Goal: Communication & Community: Share content

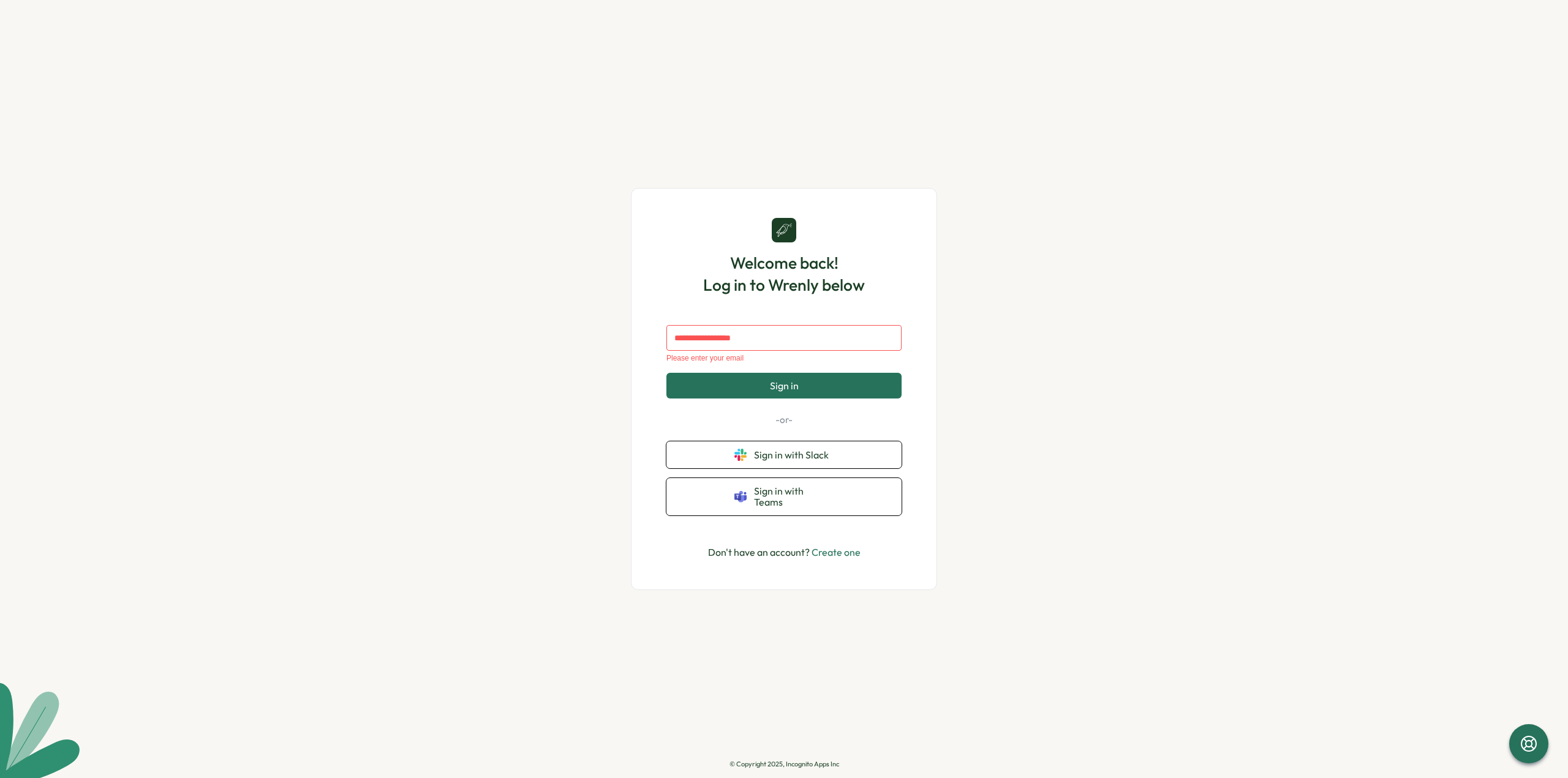
click at [752, 346] on input "text" at bounding box center [784, 337] width 235 height 26
type input "**********"
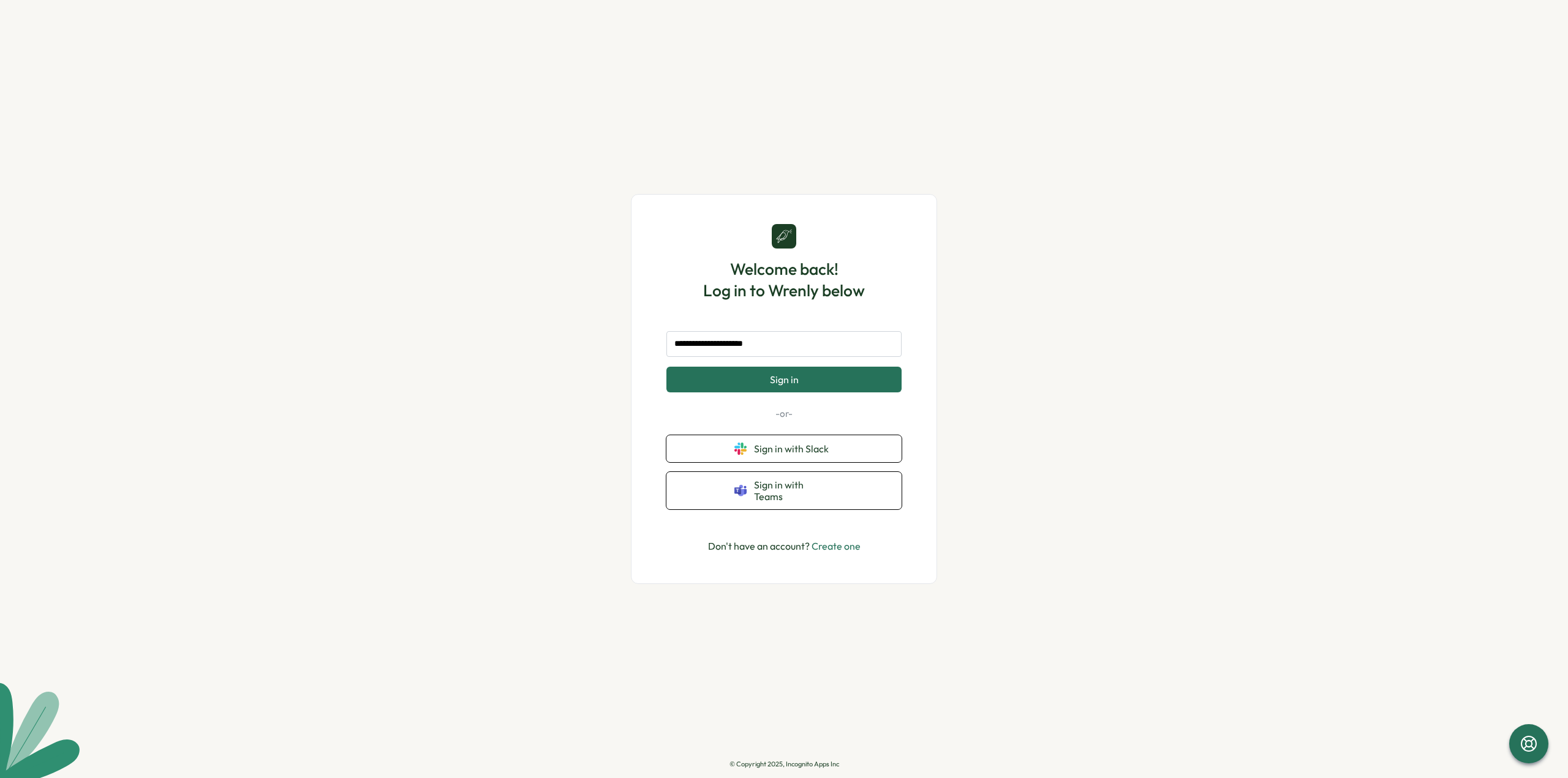
click at [754, 392] on button "Sign in" at bounding box center [784, 379] width 235 height 26
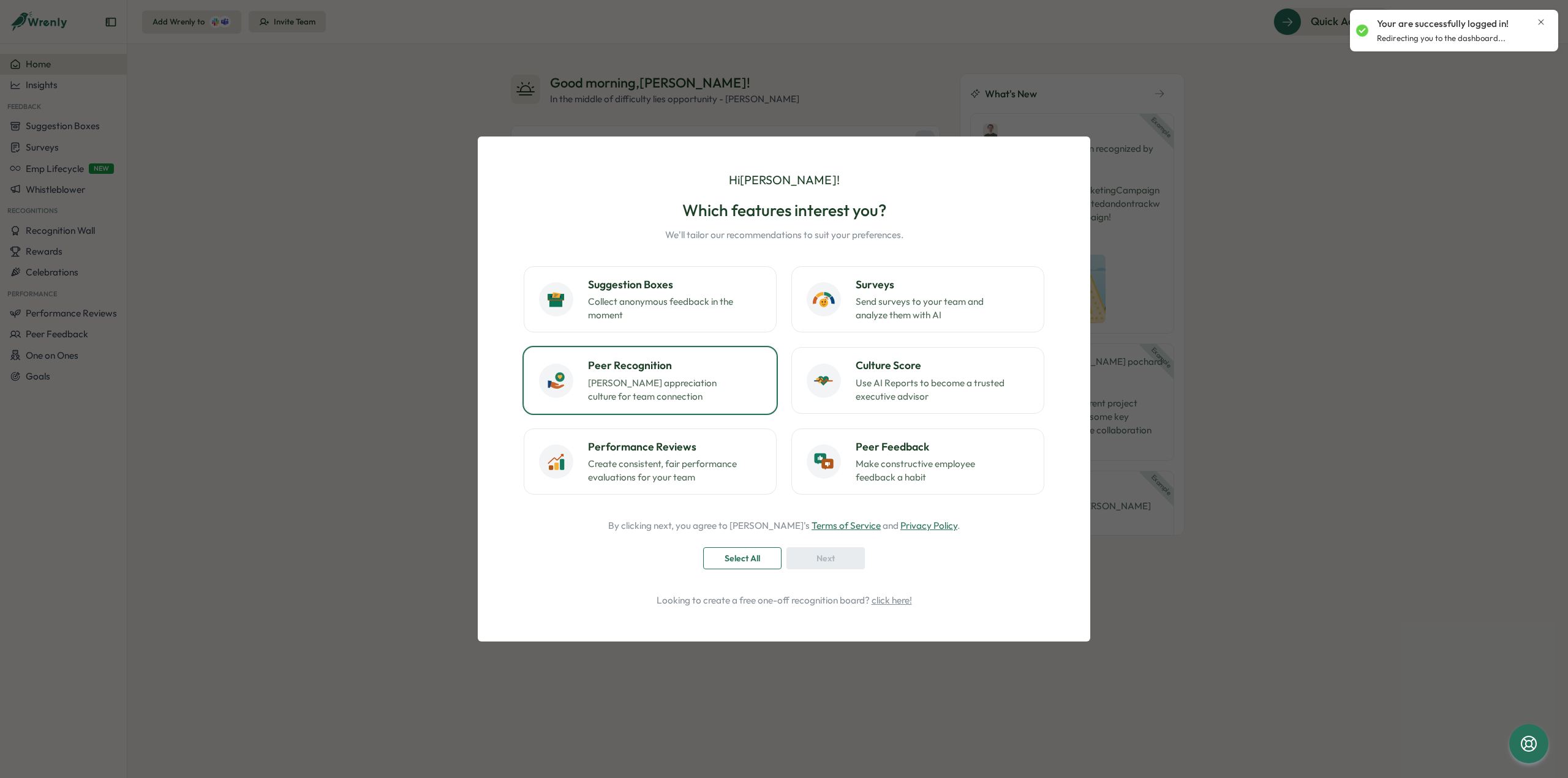
click at [613, 386] on p "[PERSON_NAME] appreciation culture for team connection" at bounding box center [664, 390] width 153 height 27
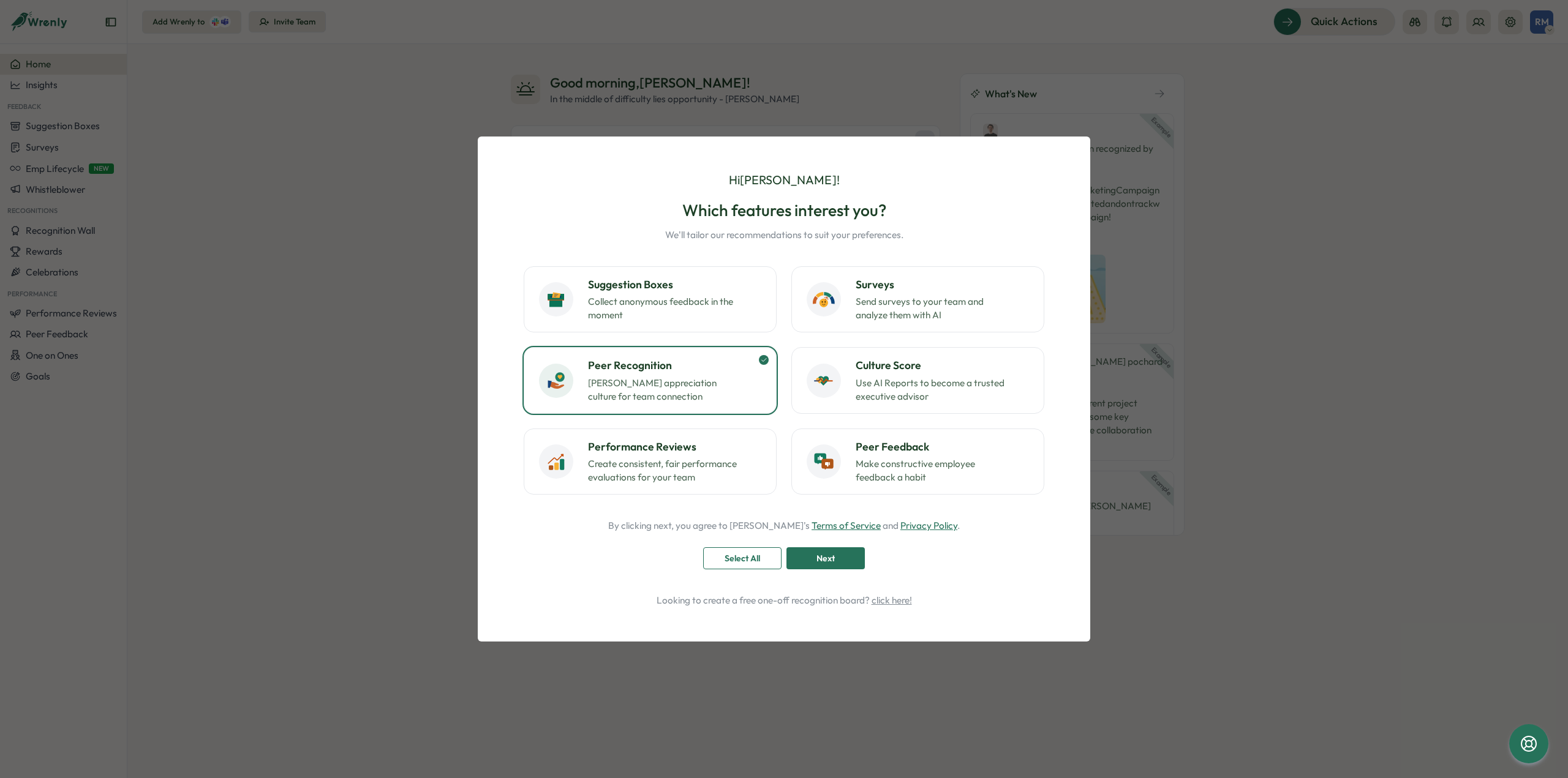
click at [832, 558] on span "Next" at bounding box center [826, 559] width 18 height 21
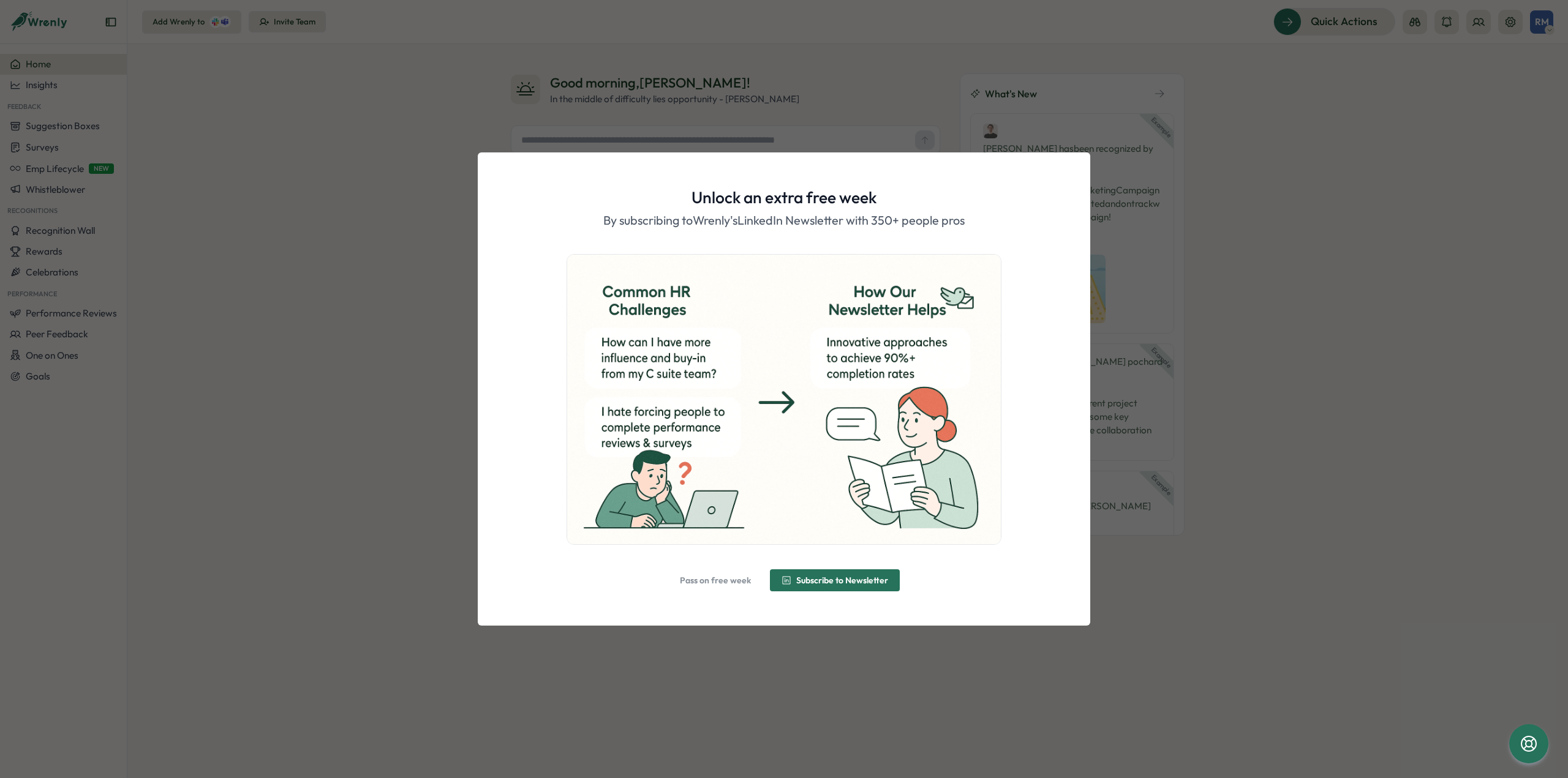
click at [731, 579] on span "Pass on free week" at bounding box center [715, 580] width 71 height 9
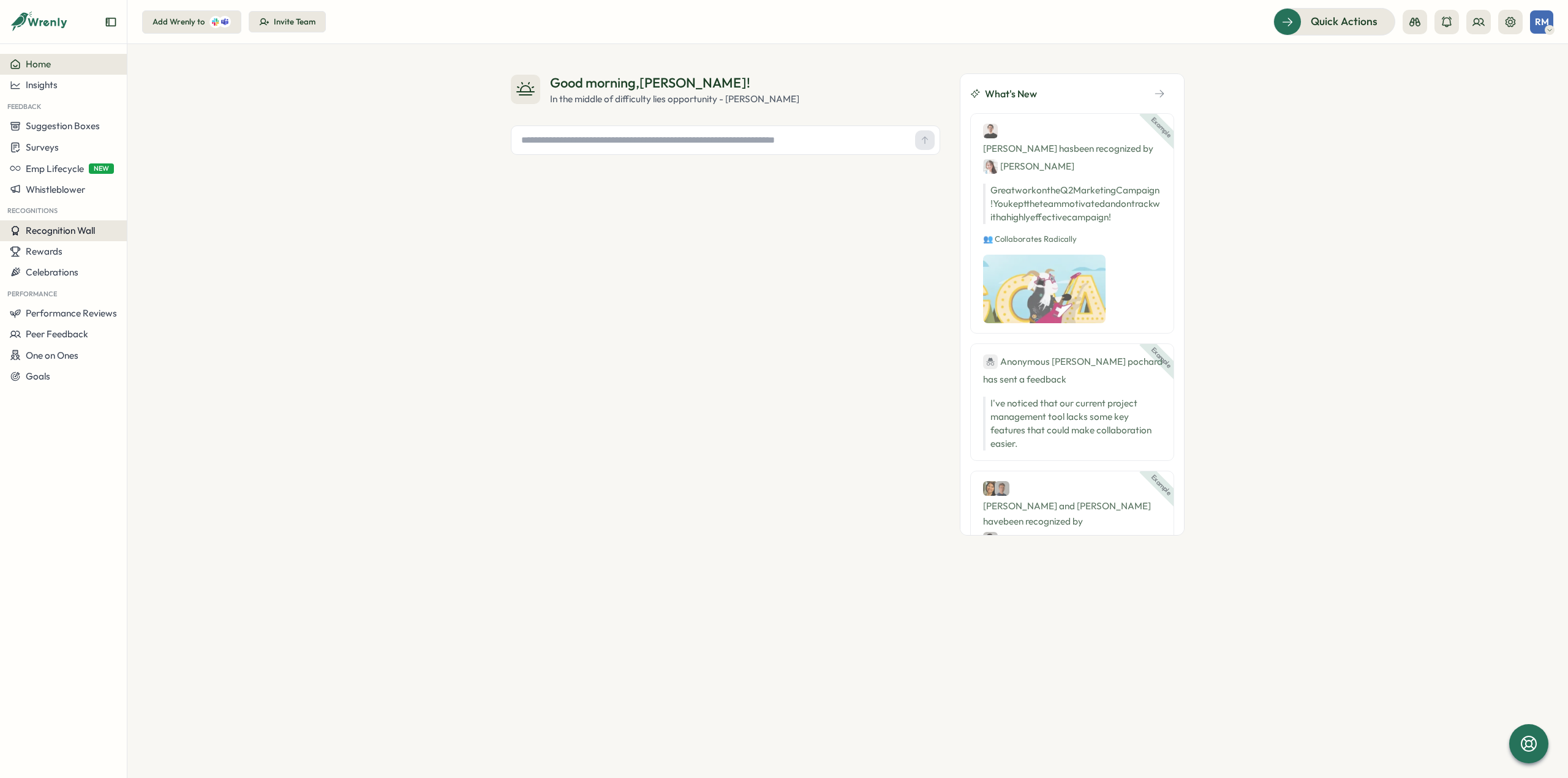
click at [89, 227] on span "Recognition Wall" at bounding box center [60, 230] width 69 height 12
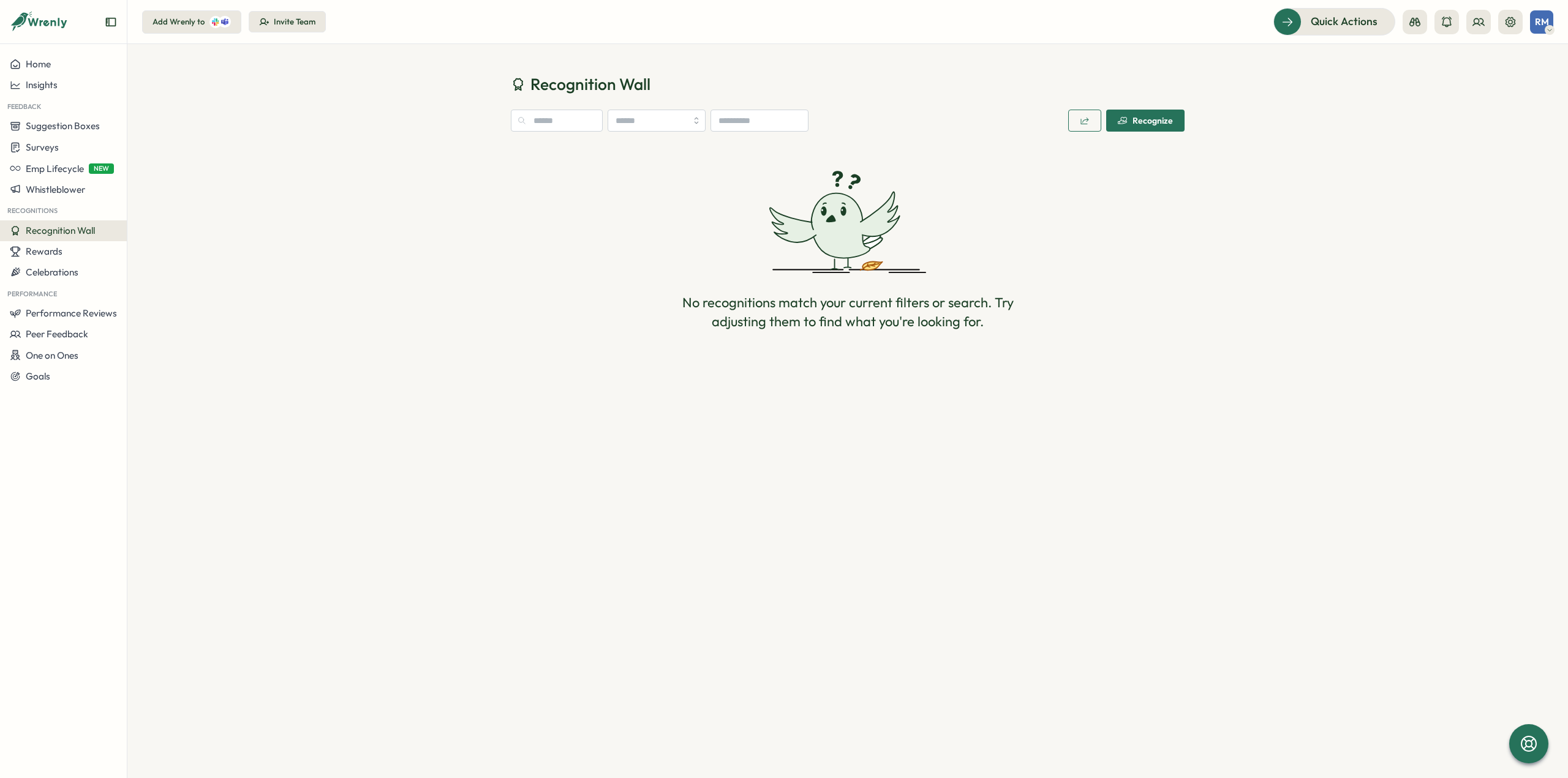
click at [1127, 118] on icon "button" at bounding box center [1122, 120] width 10 height 10
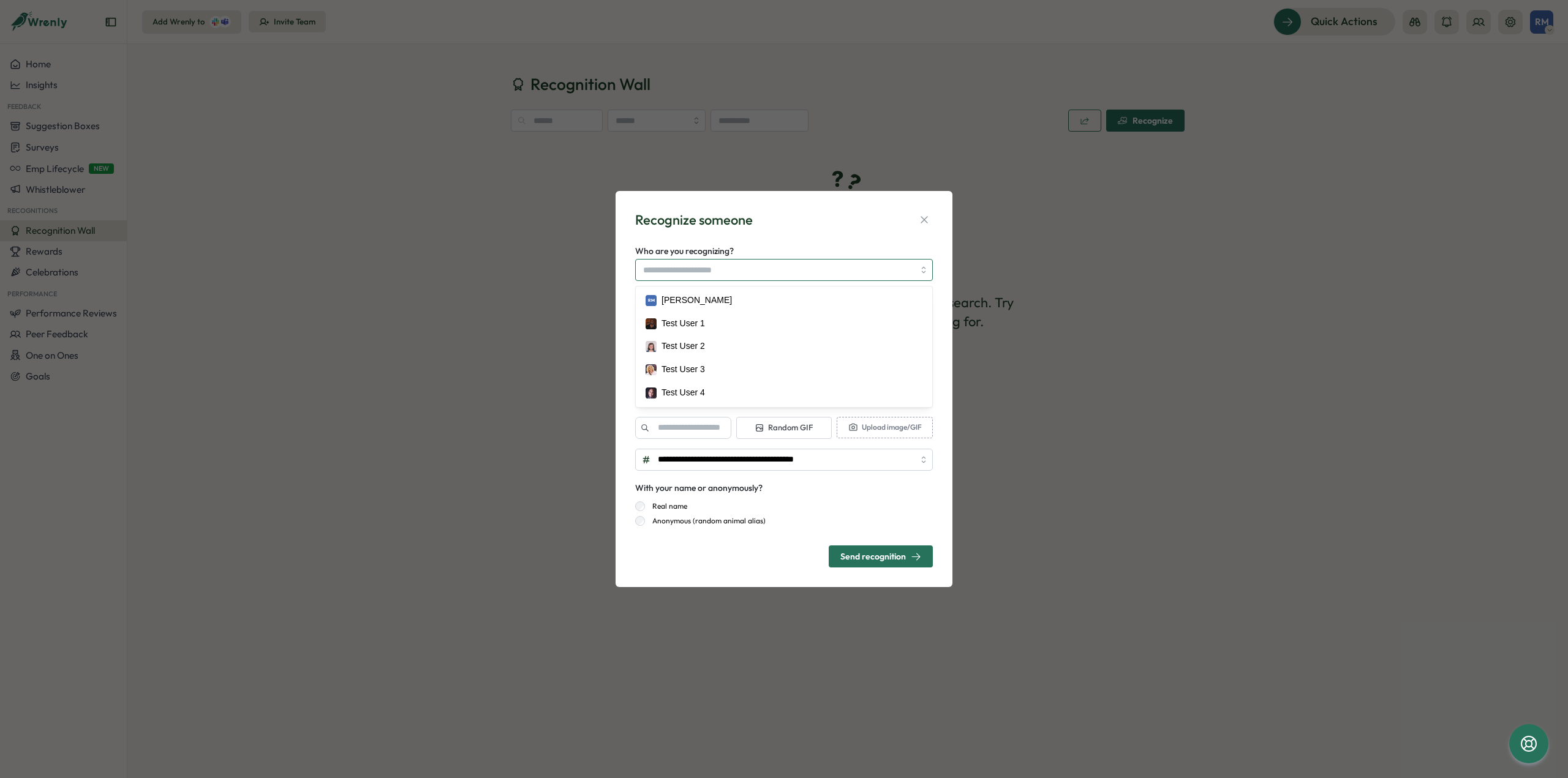
type textarea "*"
click at [687, 266] on input "Who are you recognizing?" at bounding box center [779, 270] width 271 height 21
type input "*****"
click at [810, 215] on div "Recognize someone" at bounding box center [783, 220] width 298 height 19
click at [710, 318] on input "Tag a company value" at bounding box center [783, 317] width 298 height 22
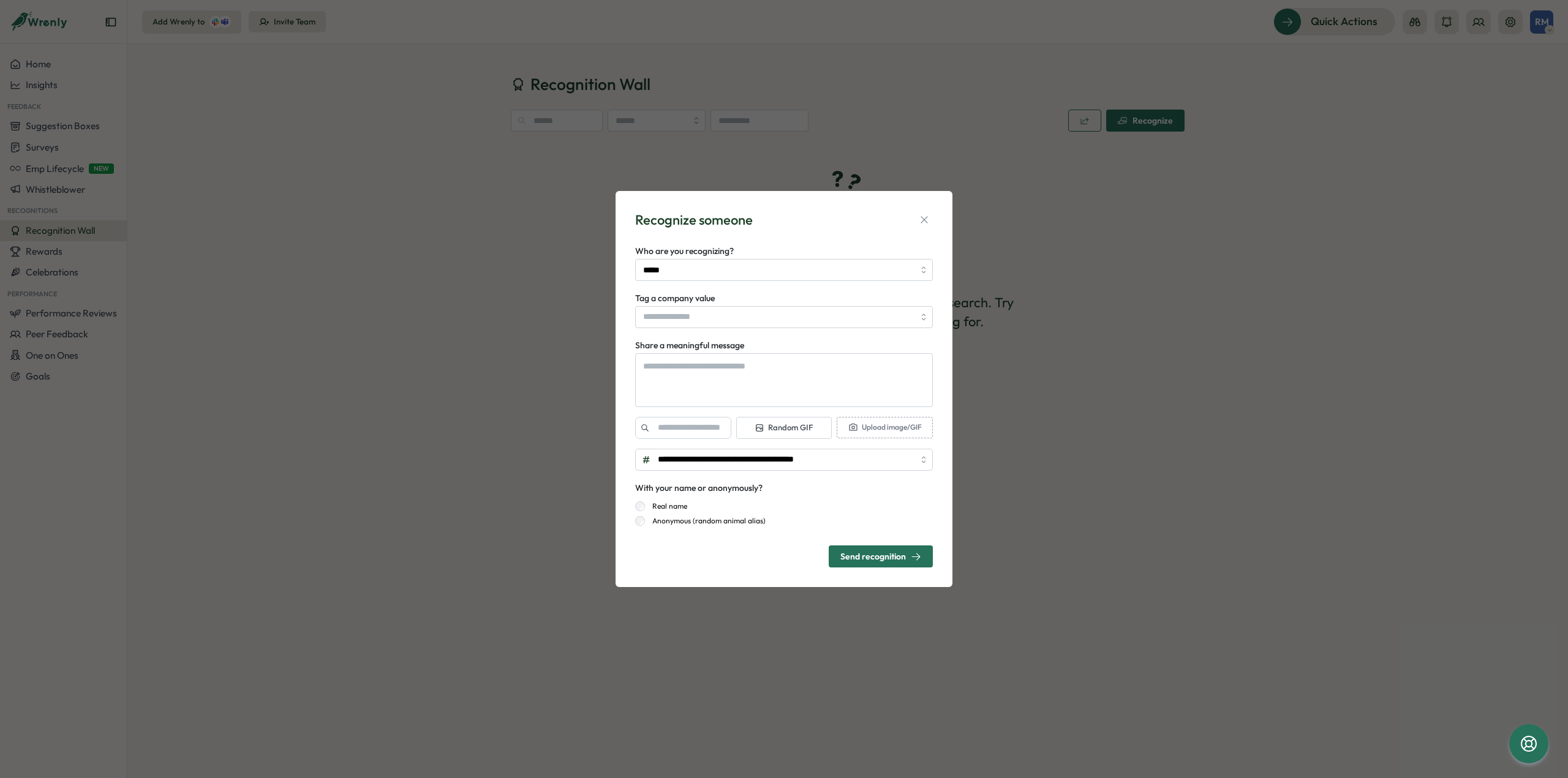
click at [795, 242] on div "**********" at bounding box center [783, 390] width 307 height 367
click at [71, 260] on div "**********" at bounding box center [784, 389] width 1568 height 778
click at [927, 226] on button "button" at bounding box center [924, 220] width 17 height 17
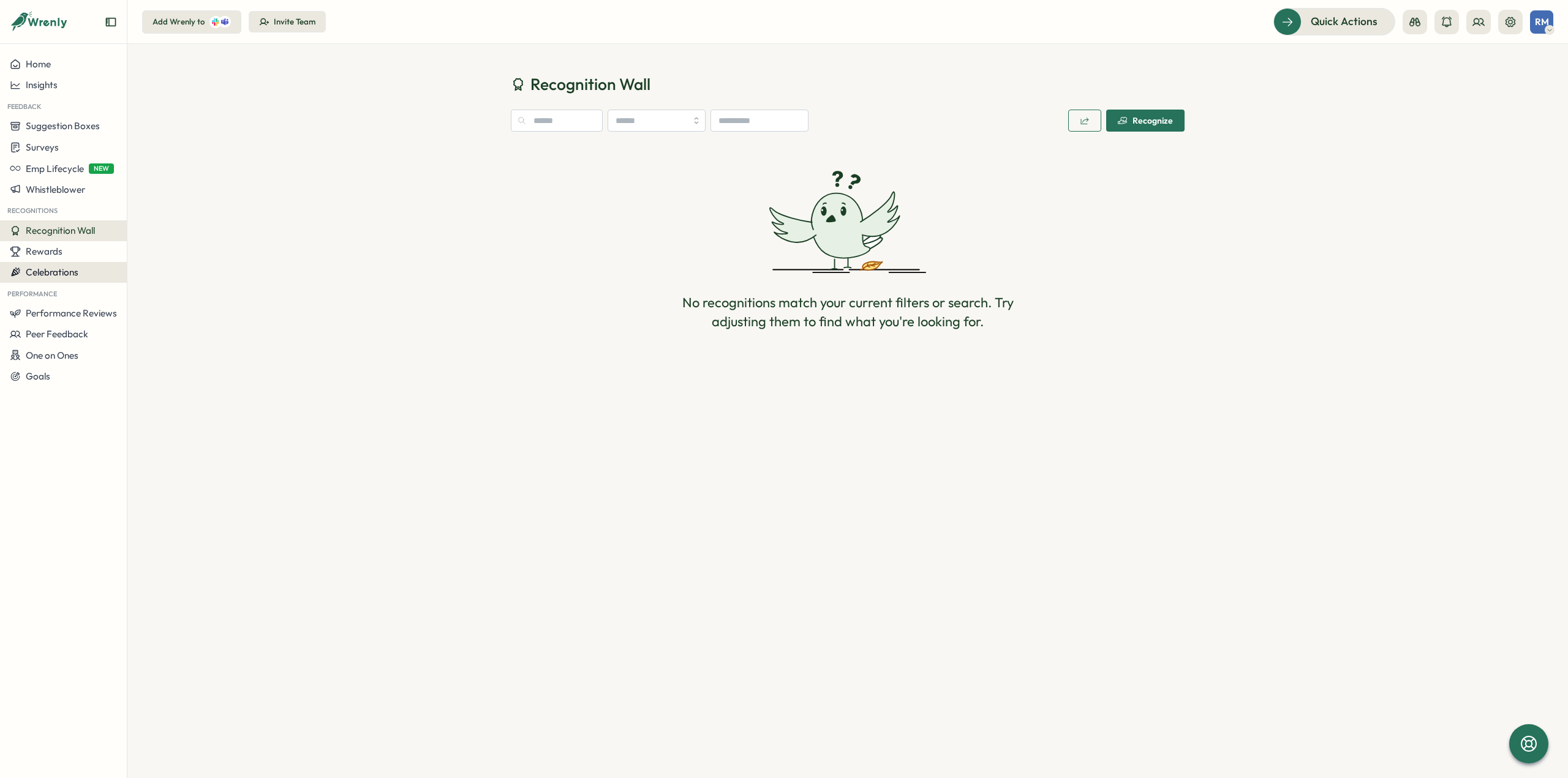
click at [42, 267] on span "Celebrations" at bounding box center [52, 272] width 53 height 12
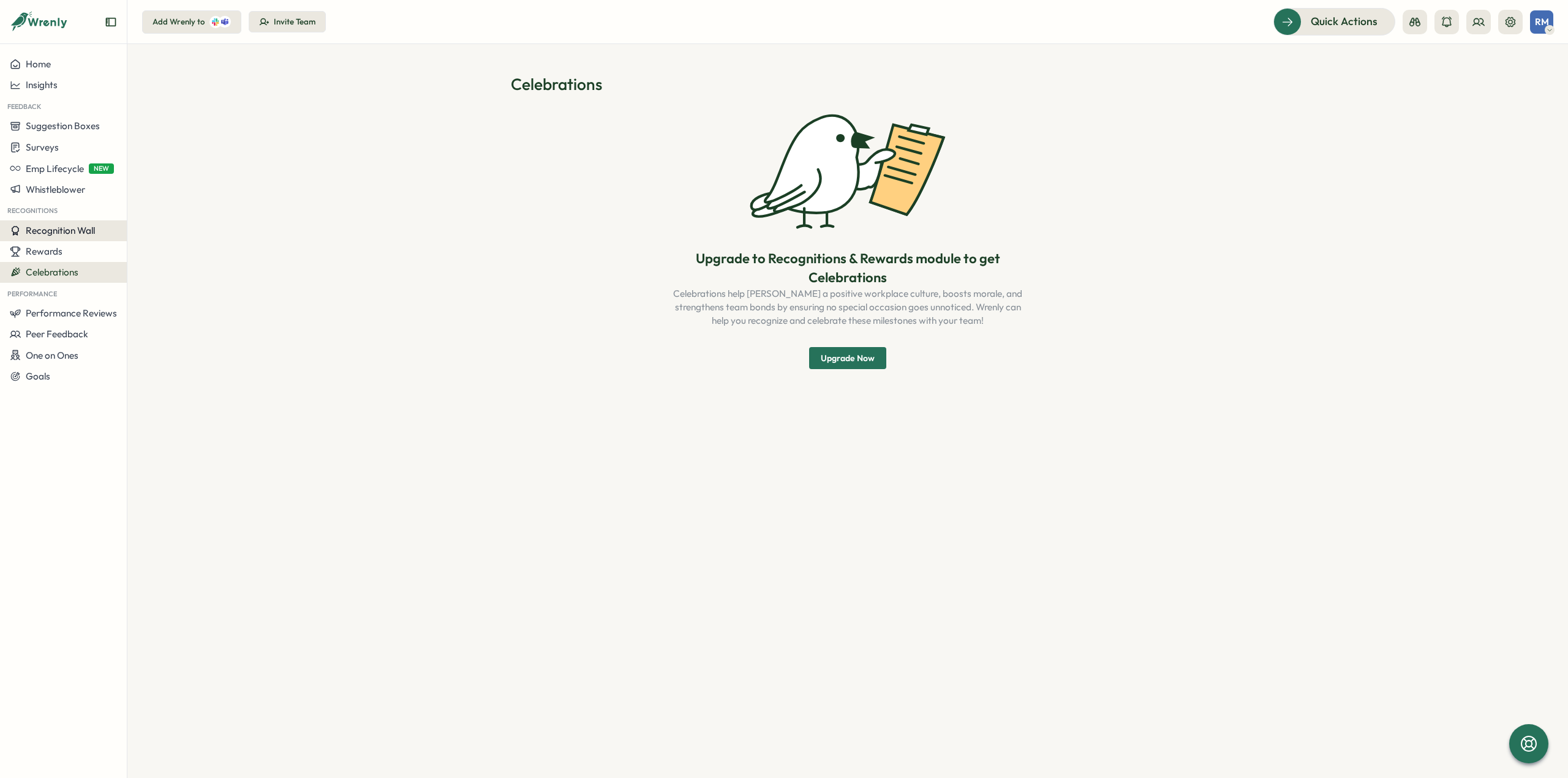
click at [70, 237] on button "Recognition Wall" at bounding box center [63, 231] width 127 height 21
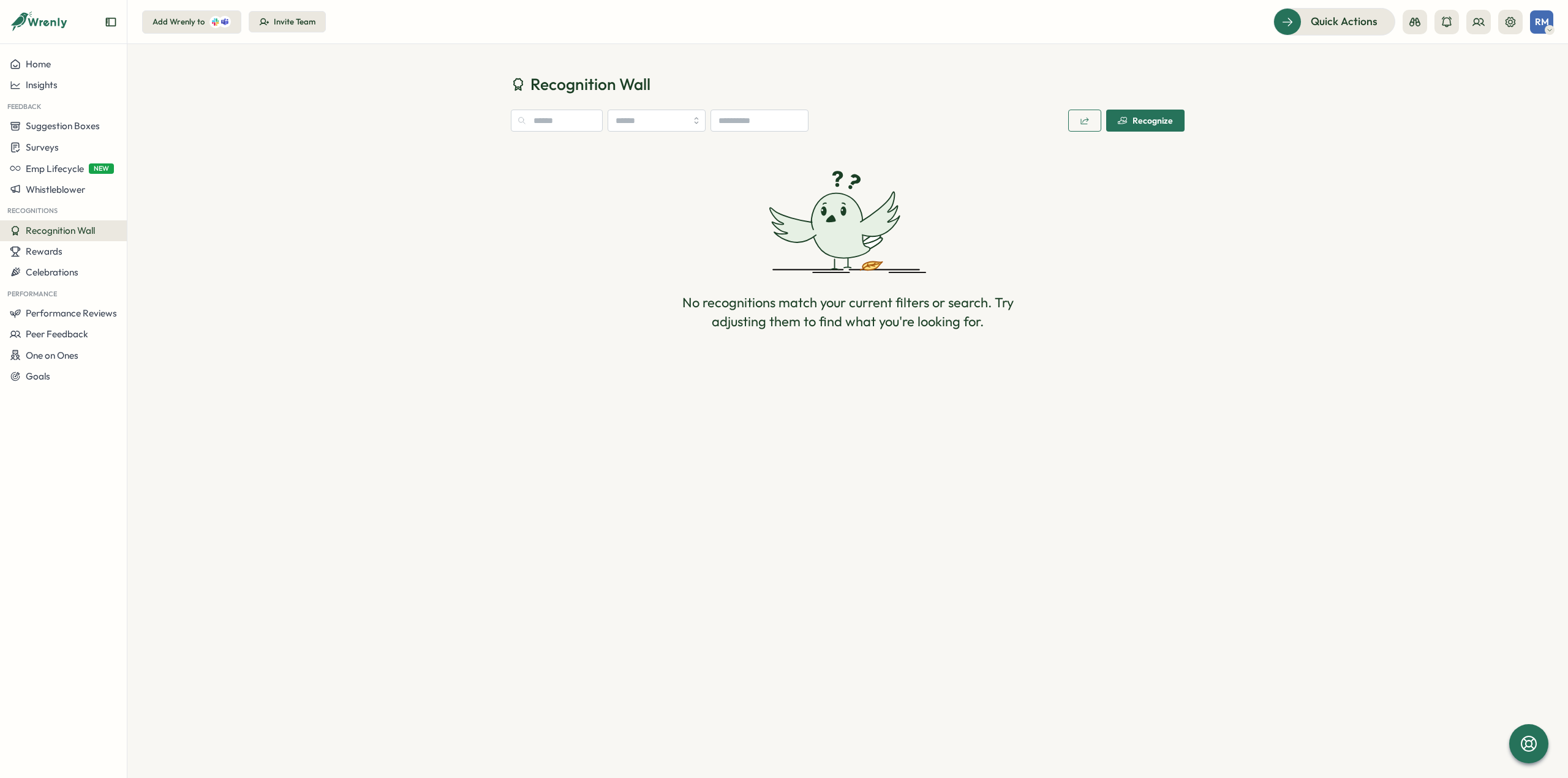
click at [1133, 124] on div "Recognize" at bounding box center [1145, 120] width 55 height 10
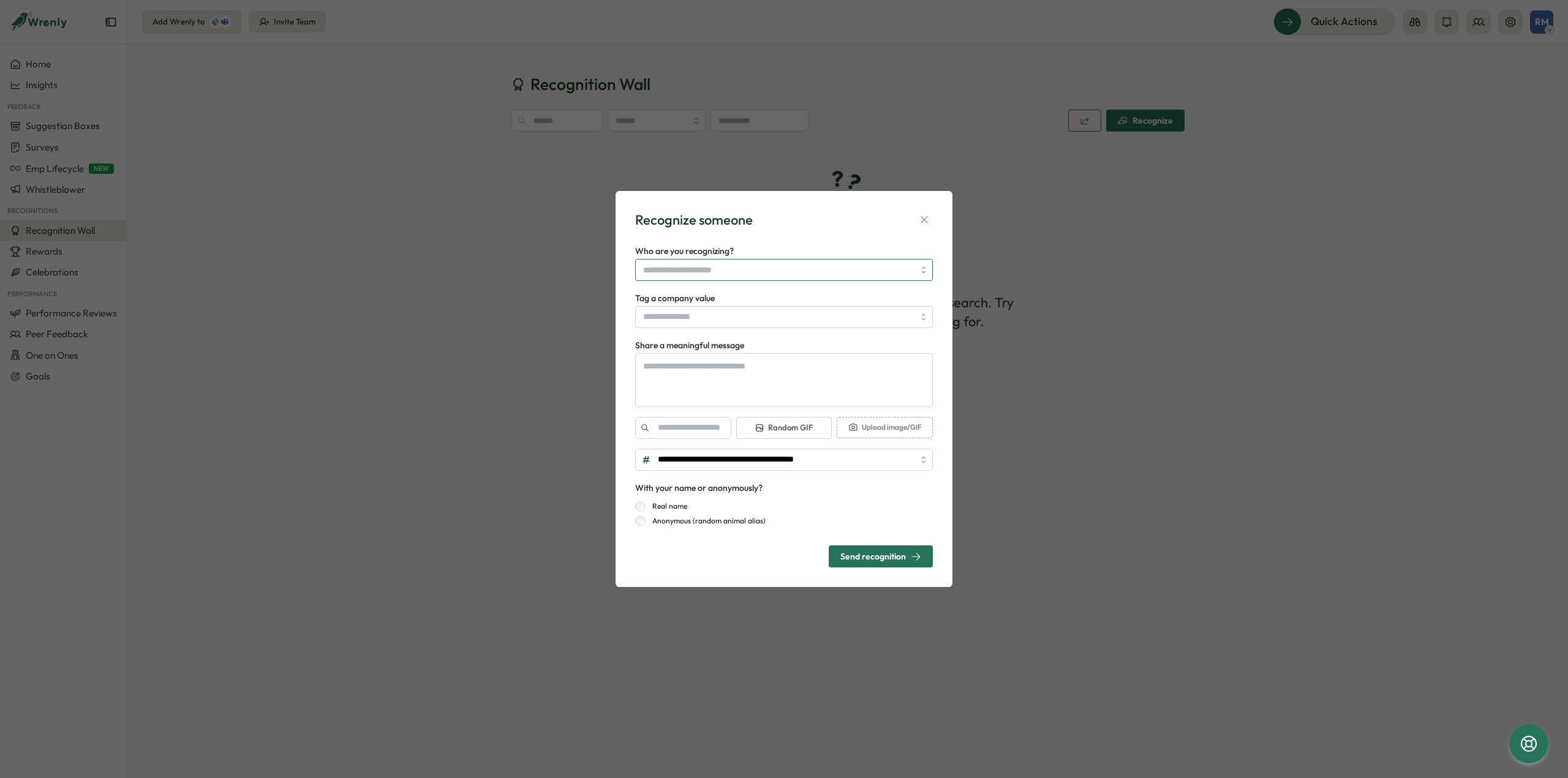
type textarea "*"
click at [715, 276] on input "Who are you recognizing?" at bounding box center [779, 270] width 271 height 21
type input "**********"
click at [767, 230] on div "**********" at bounding box center [783, 390] width 307 height 367
type textarea "*"
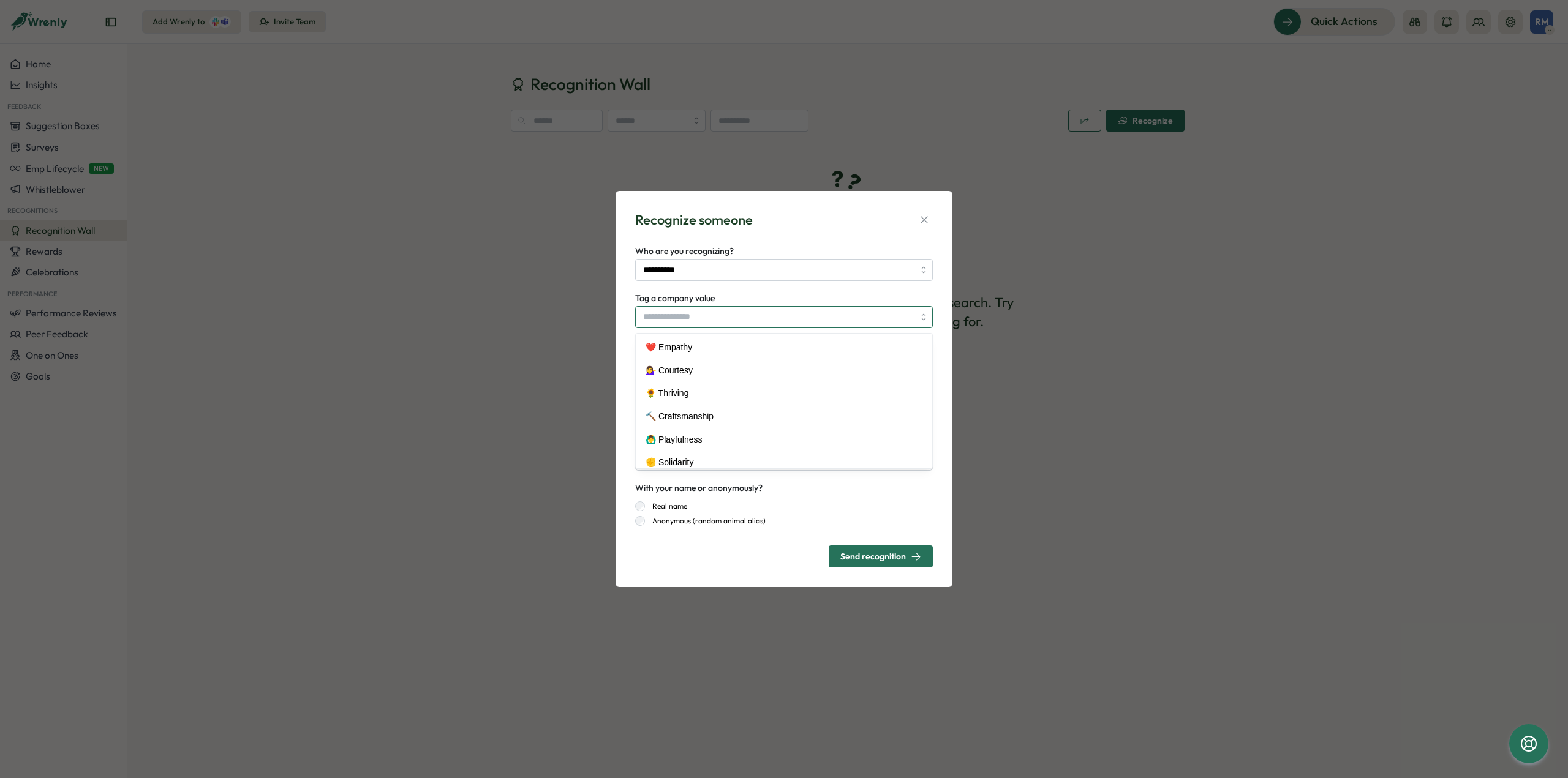
click at [695, 321] on input "Tag a company value" at bounding box center [783, 317] width 298 height 22
click at [777, 248] on div "**********" at bounding box center [783, 262] width 298 height 38
drag, startPoint x: 929, startPoint y: 218, endPoint x: 551, endPoint y: 127, distance: 388.8
click at [929, 217] on icon "button" at bounding box center [924, 220] width 13 height 13
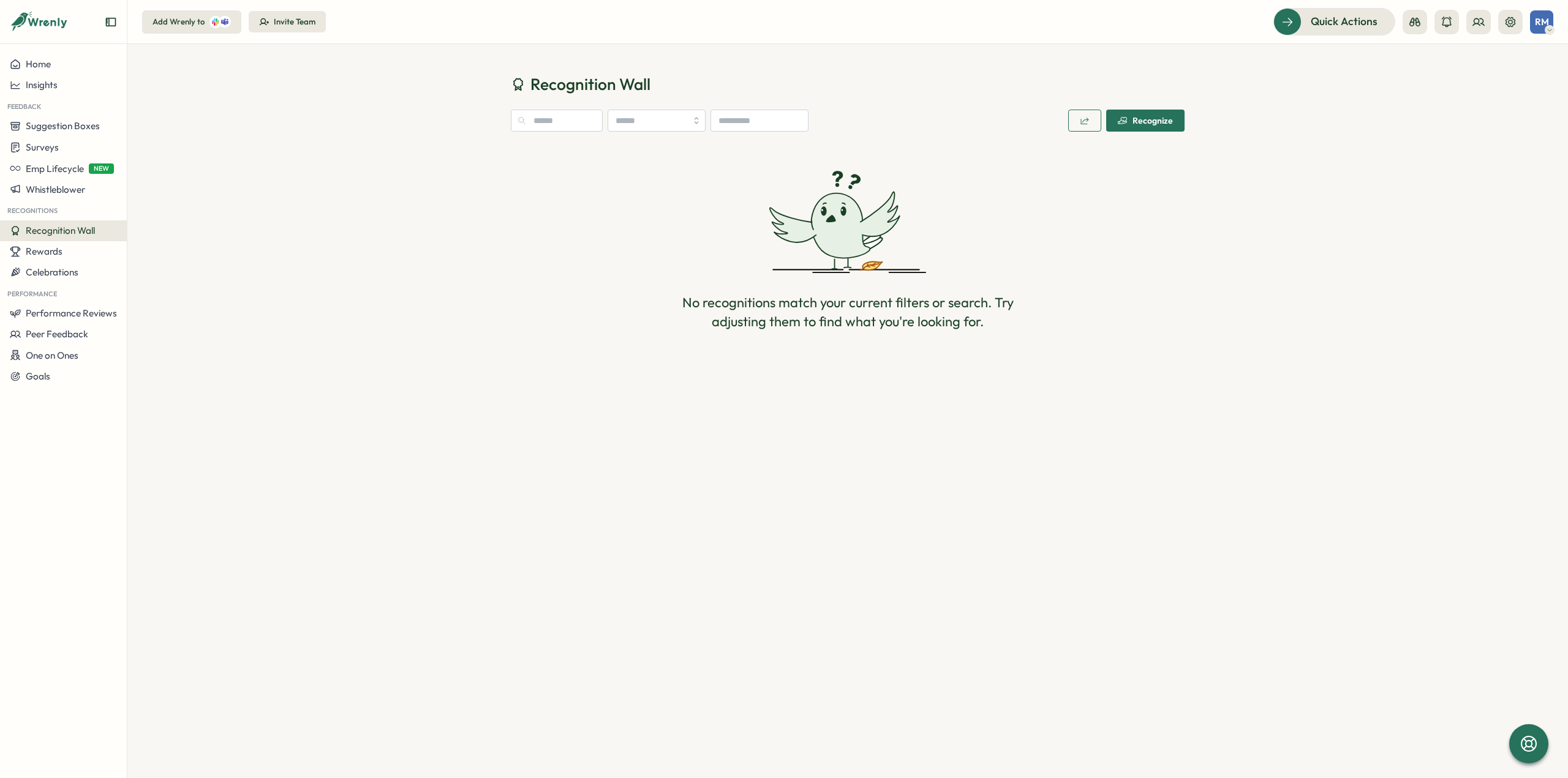
click at [283, 17] on div "Invite Team" at bounding box center [294, 22] width 42 height 11
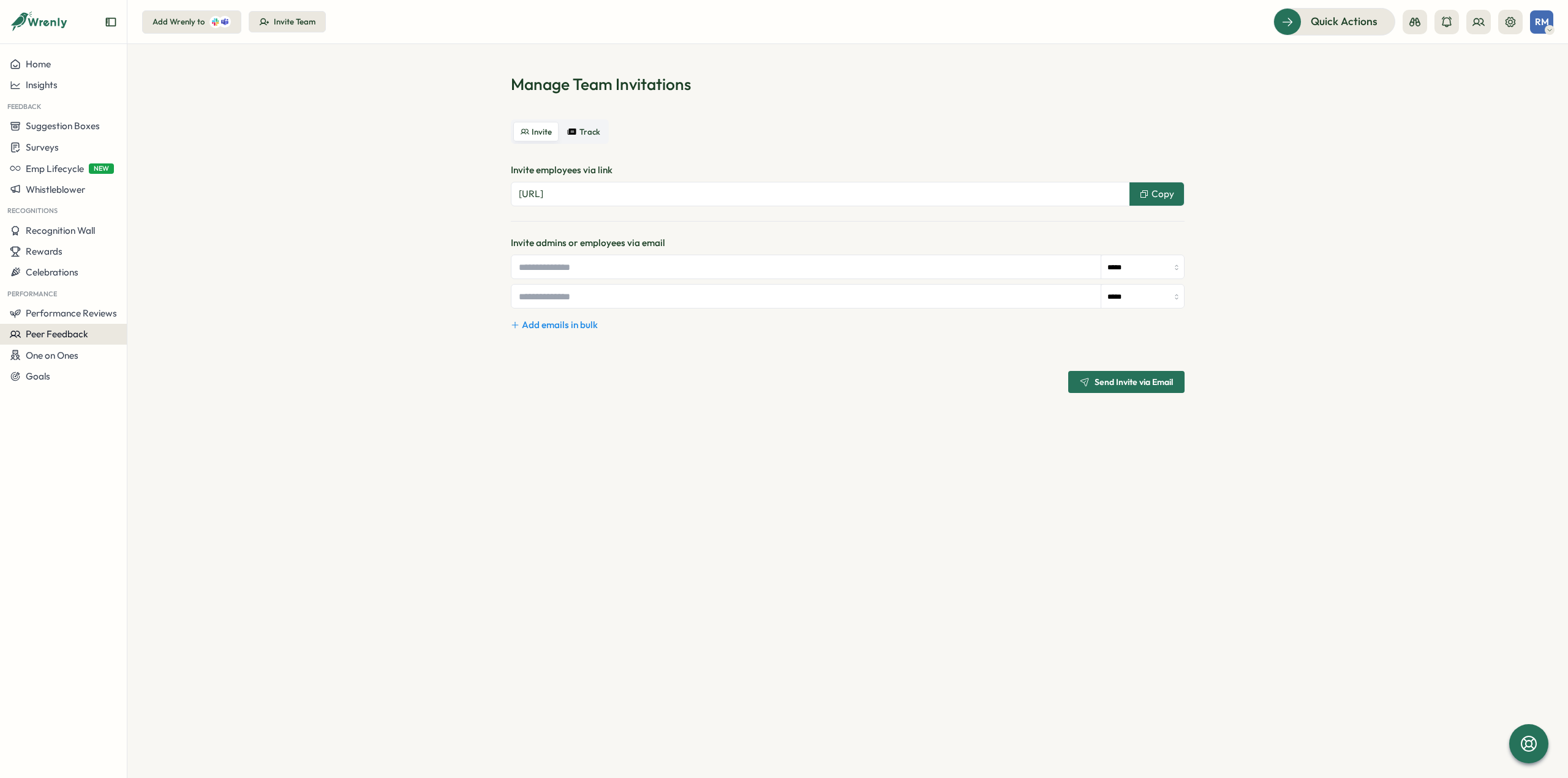
click at [70, 331] on span "Peer Feedback" at bounding box center [57, 334] width 63 height 12
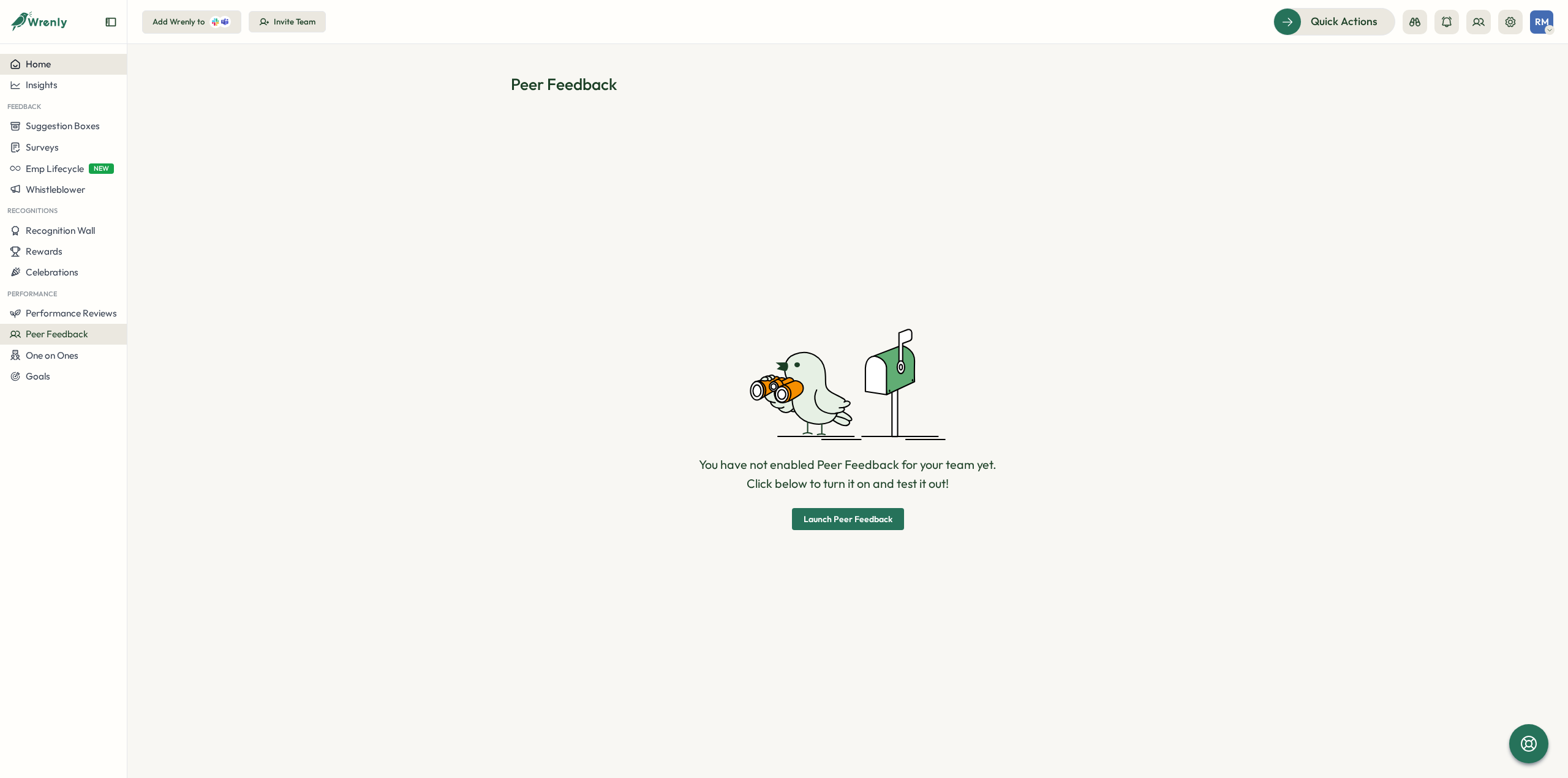
click at [45, 65] on span "Home" at bounding box center [38, 64] width 25 height 12
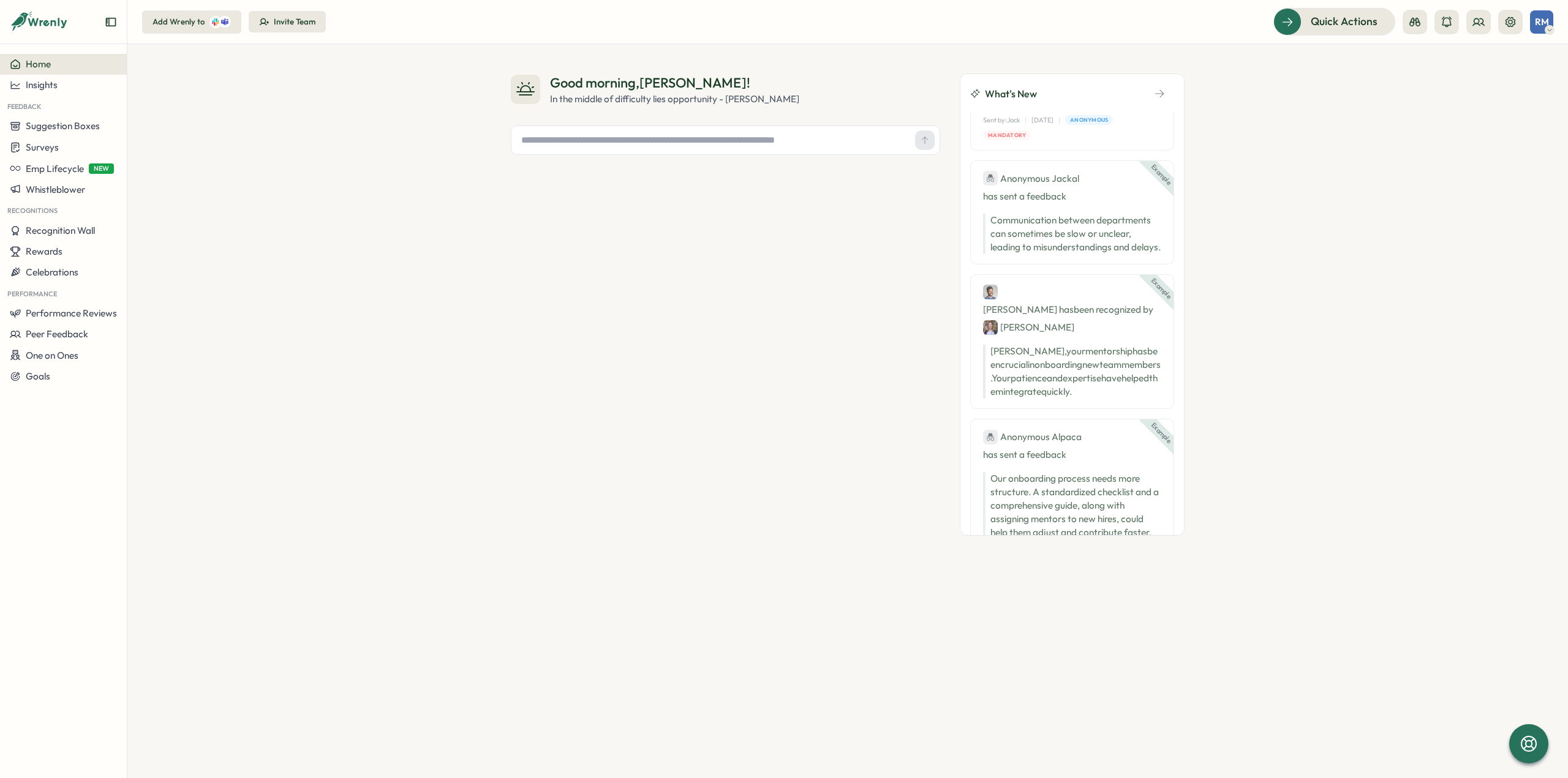
scroll to position [796, 0]
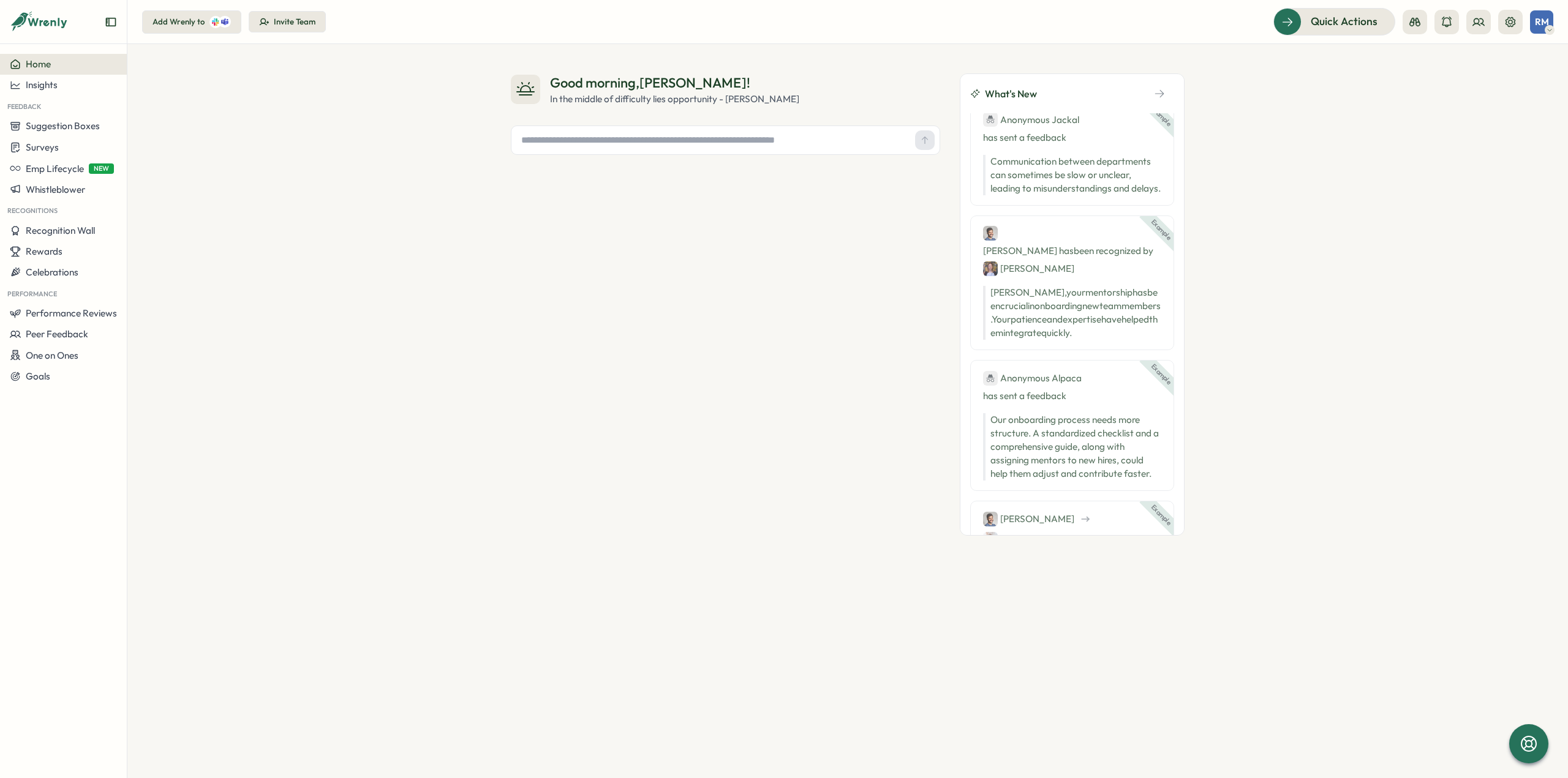
click at [42, 18] on icon at bounding box center [39, 22] width 59 height 21
click at [111, 22] on icon "Expand sidebar" at bounding box center [111, 22] width 13 height 13
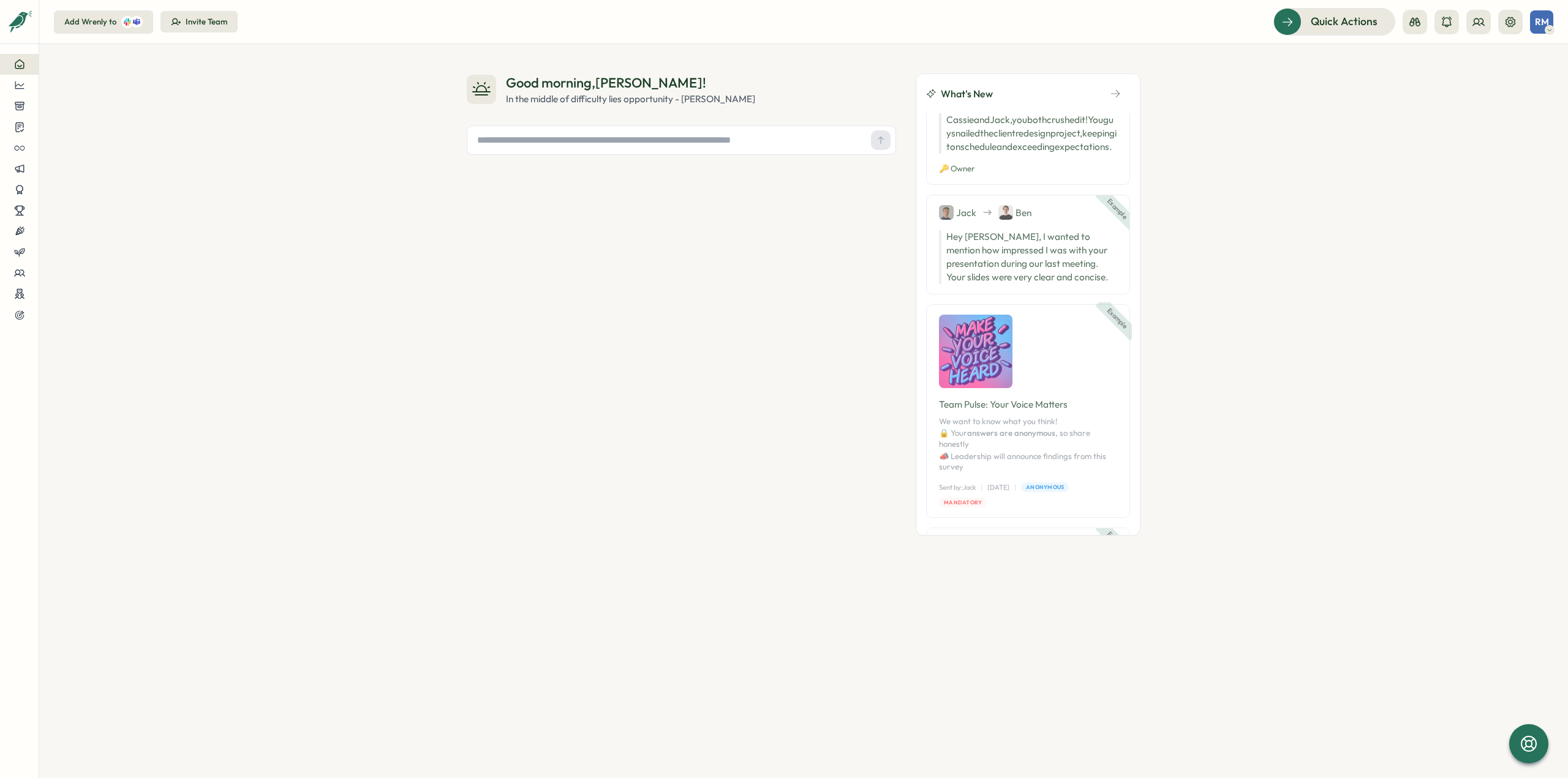
scroll to position [306, 0]
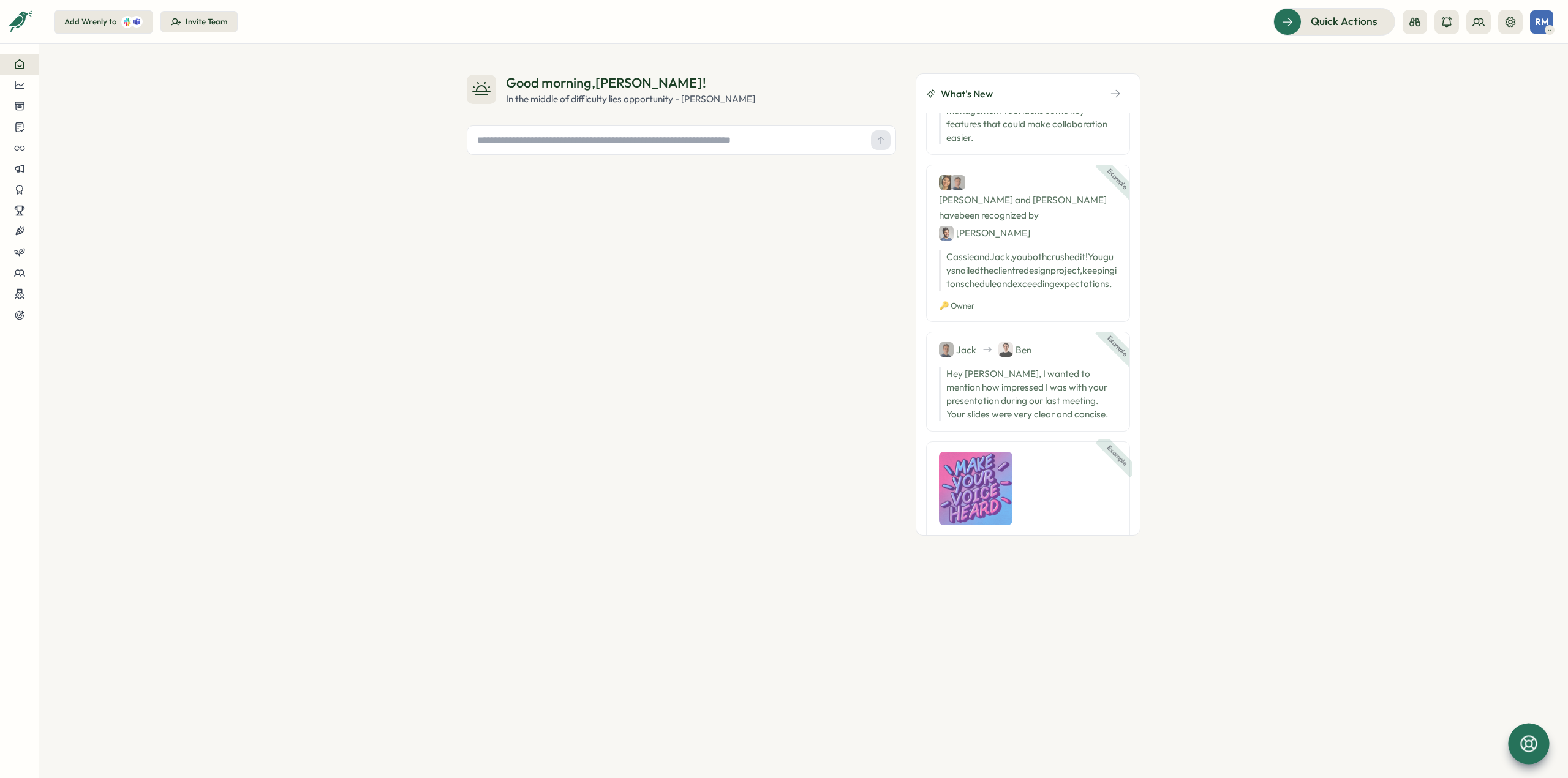
click at [1518, 730] on div at bounding box center [1528, 744] width 41 height 41
